Goal: Check status: Check status

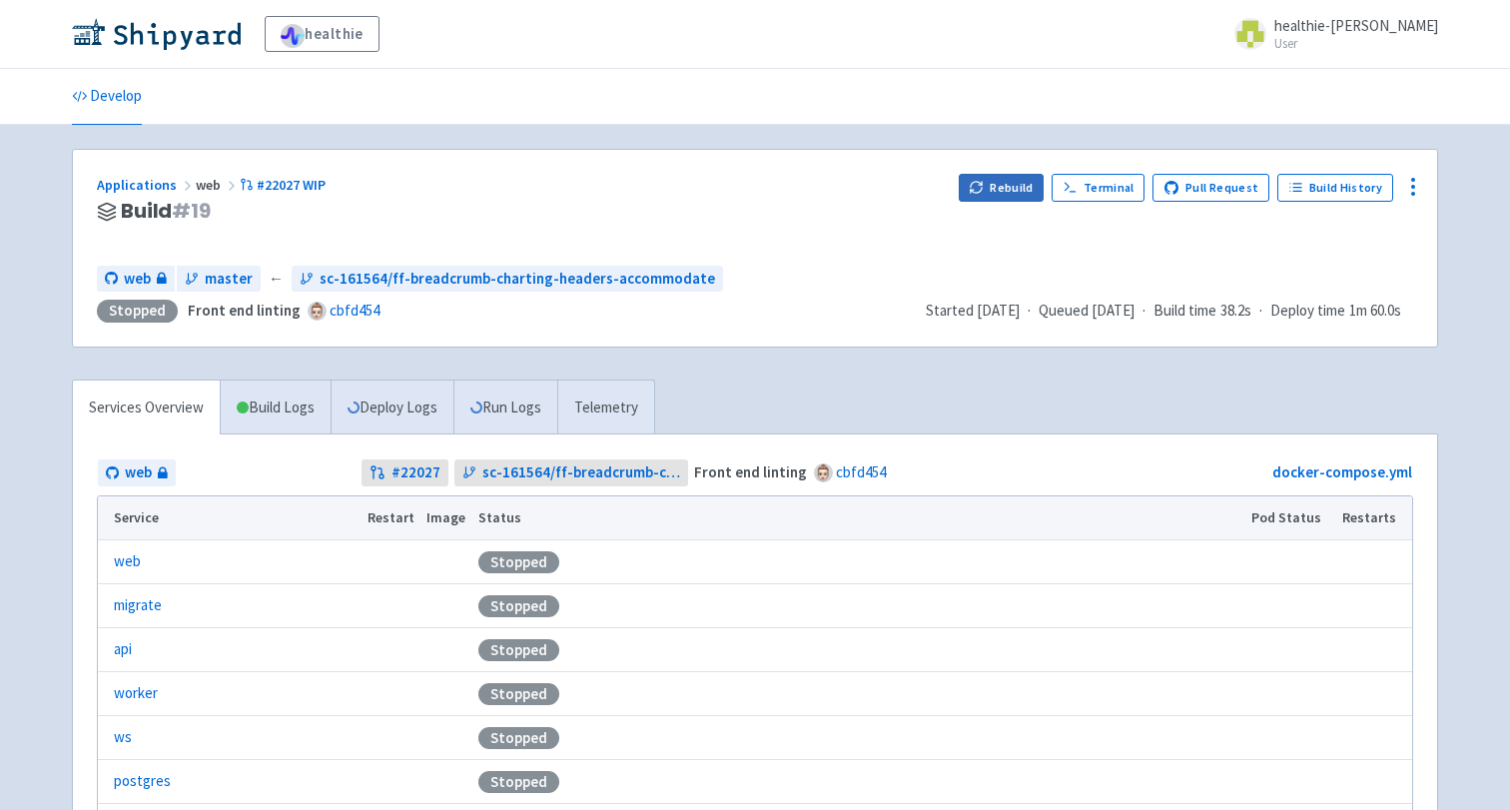
click at [1024, 193] on button "Rebuild" at bounding box center [1002, 188] width 86 height 28
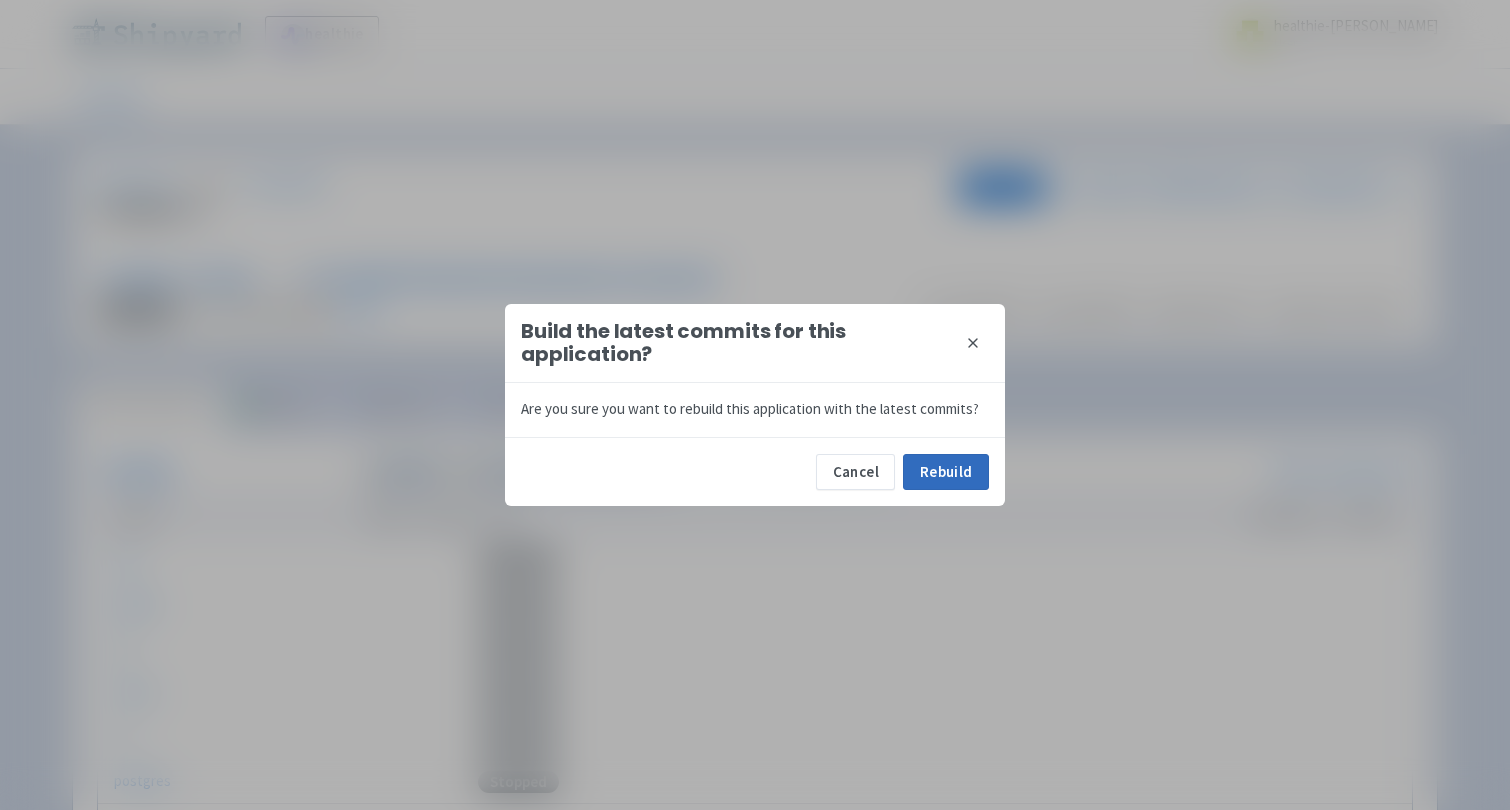
click at [955, 478] on button "Rebuild" at bounding box center [946, 472] width 86 height 36
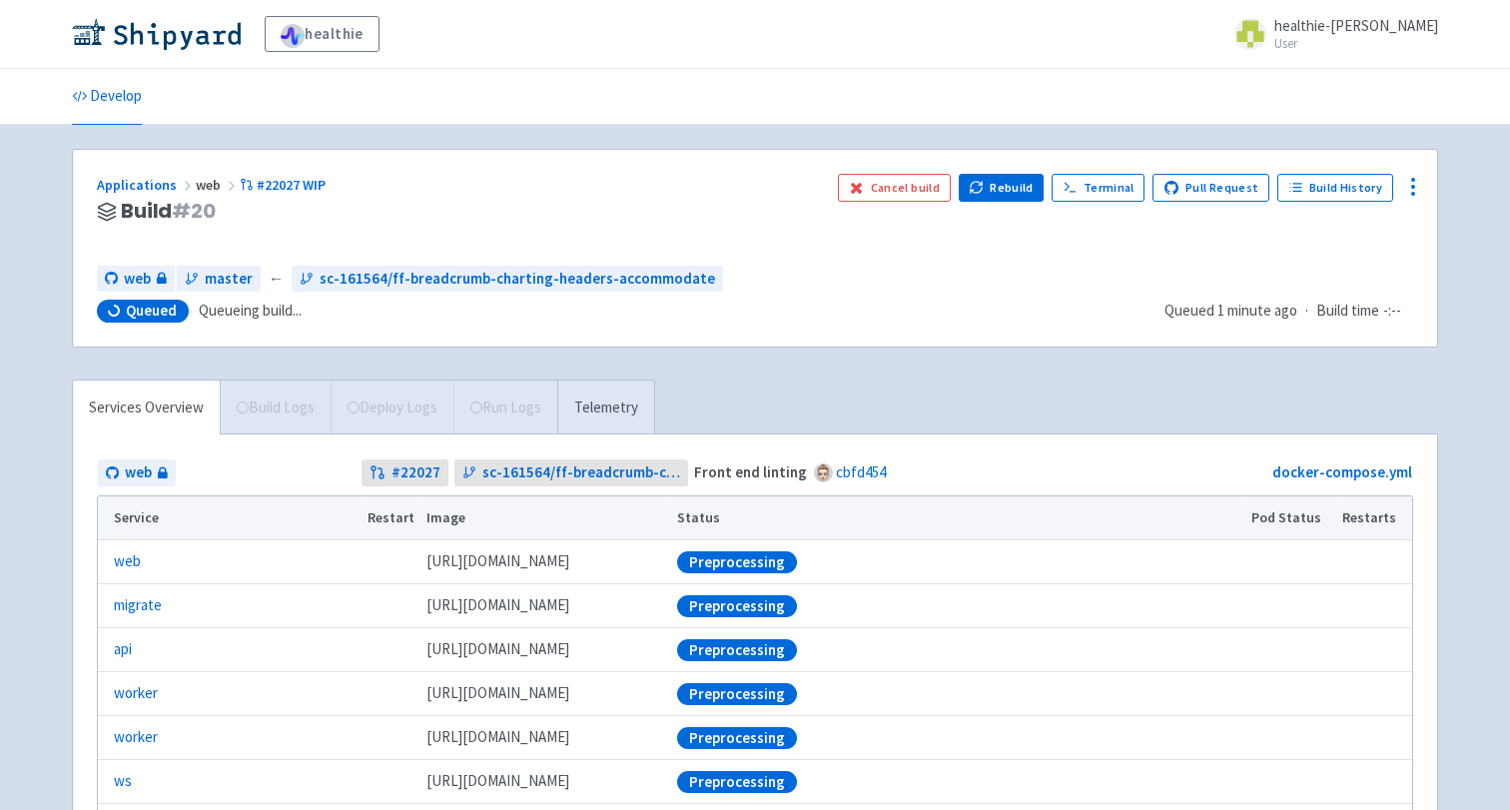
click at [897, 324] on div "Applications web #22027 WIP Build # 20 Cancel build Rebuild Terminal Pull Reque…" at bounding box center [755, 248] width 1364 height 197
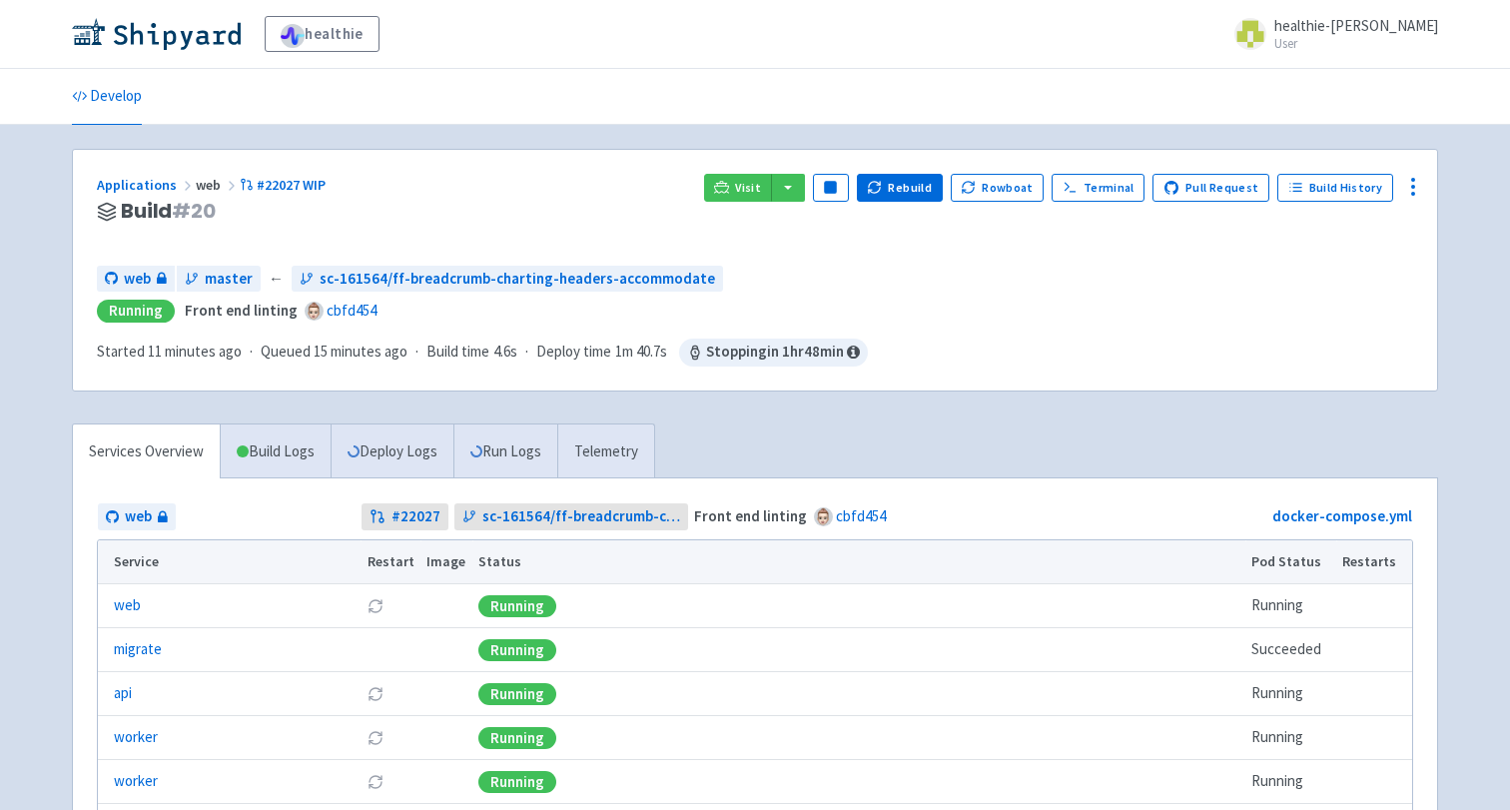
click at [752, 170] on div "Applications web #22027 WIP Build # 20 Visit Pause Rebuild Rowboat Terminal Pul…" at bounding box center [755, 270] width 1364 height 241
click at [760, 185] on span "Visit" at bounding box center [748, 188] width 26 height 16
